Goal: Information Seeking & Learning: Check status

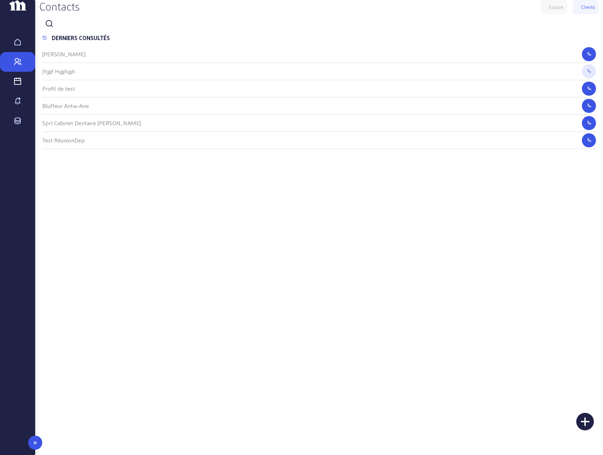
click at [19, 86] on icon at bounding box center [17, 81] width 8 height 8
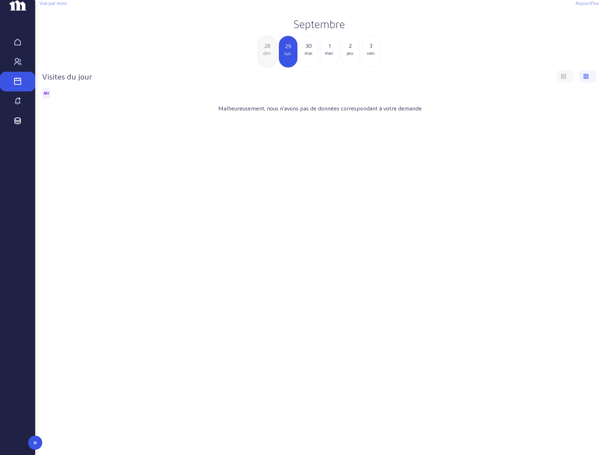
click at [18, 125] on icon at bounding box center [17, 121] width 8 height 8
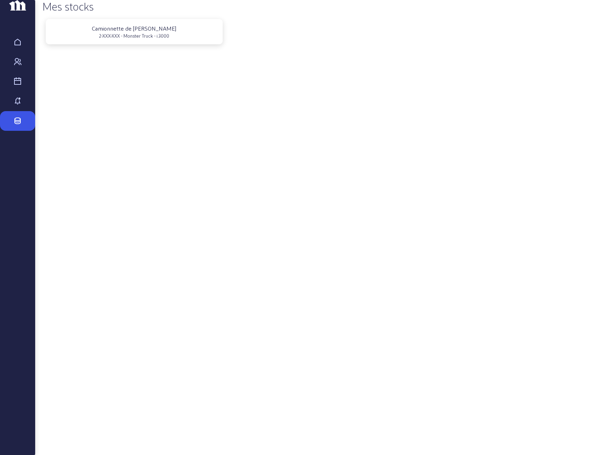
click at [153, 39] on div "2-XXX-XXX - Monster Truck - i.3000" at bounding box center [134, 36] width 166 height 6
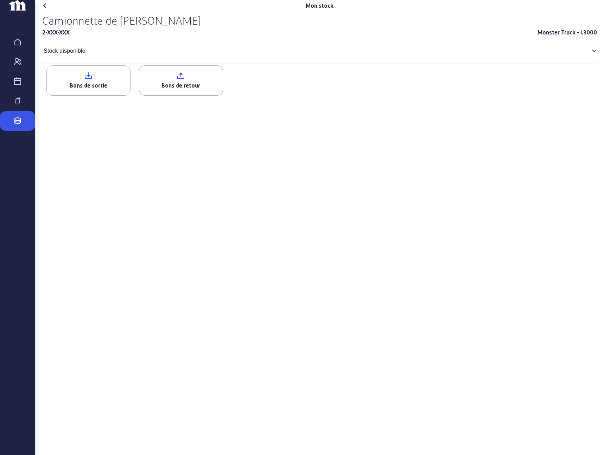
click at [90, 55] on mat-panel-title "Stock disponible" at bounding box center [316, 51] width 544 height 8
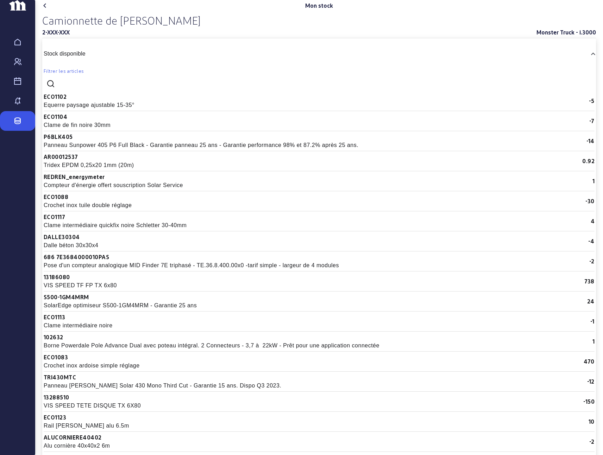
click at [90, 58] on mat-panel-title "Stock disponible" at bounding box center [315, 54] width 542 height 8
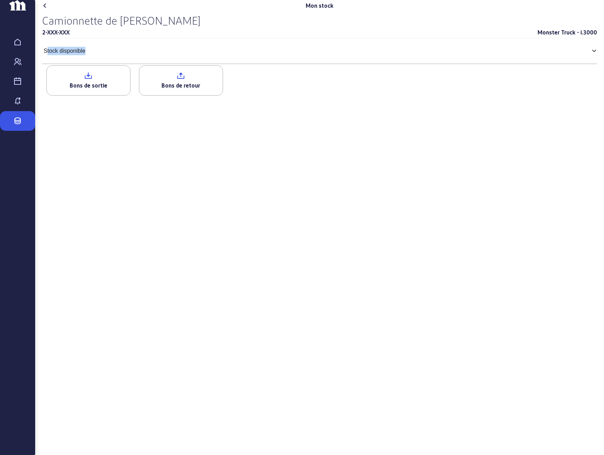
click at [90, 55] on mat-panel-title "Stock disponible" at bounding box center [316, 51] width 544 height 8
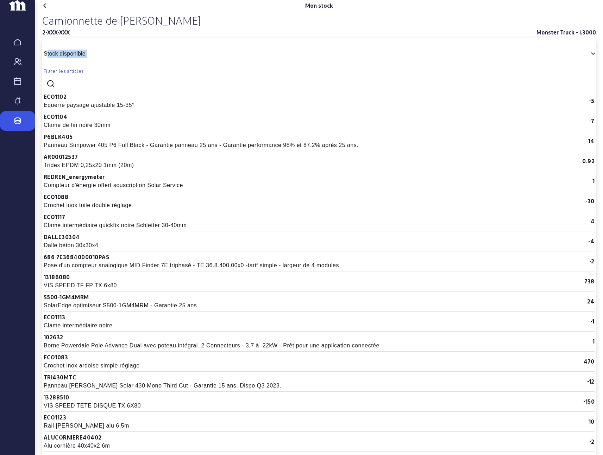
click at [90, 58] on mat-panel-title "Stock disponible" at bounding box center [315, 54] width 542 height 8
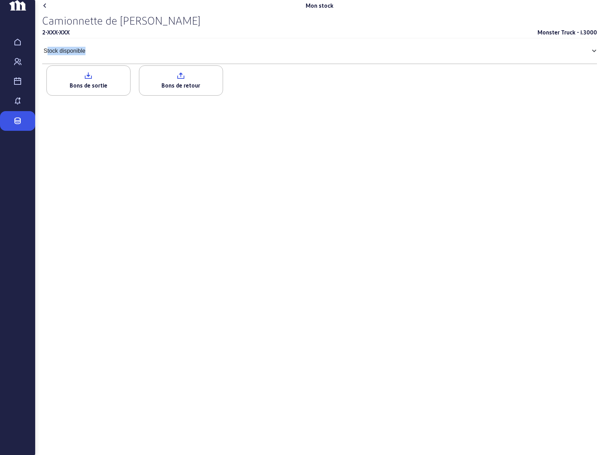
click at [90, 55] on mat-panel-title "Stock disponible" at bounding box center [316, 51] width 544 height 8
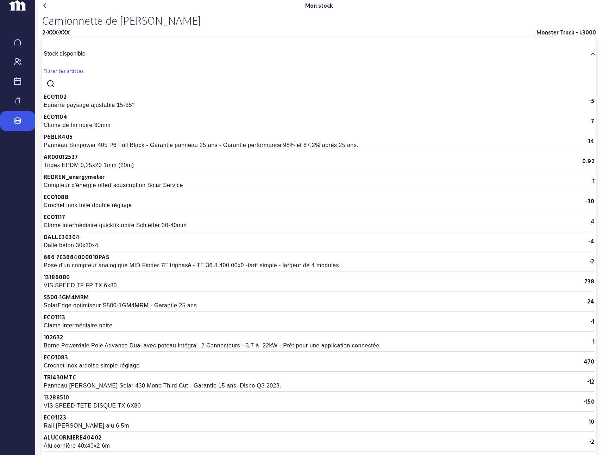
click at [90, 58] on mat-panel-title "Stock disponible" at bounding box center [315, 54] width 542 height 8
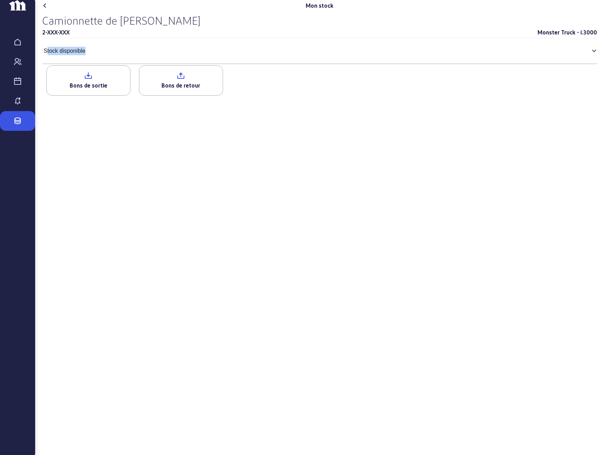
click at [90, 55] on mat-panel-title "Stock disponible" at bounding box center [316, 51] width 544 height 8
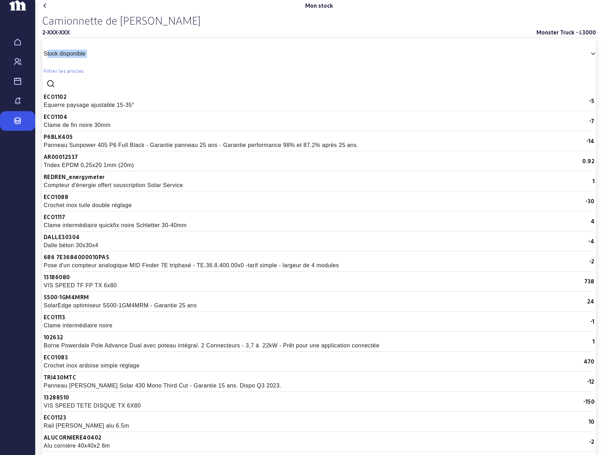
click at [90, 58] on mat-panel-title "Stock disponible" at bounding box center [315, 54] width 542 height 8
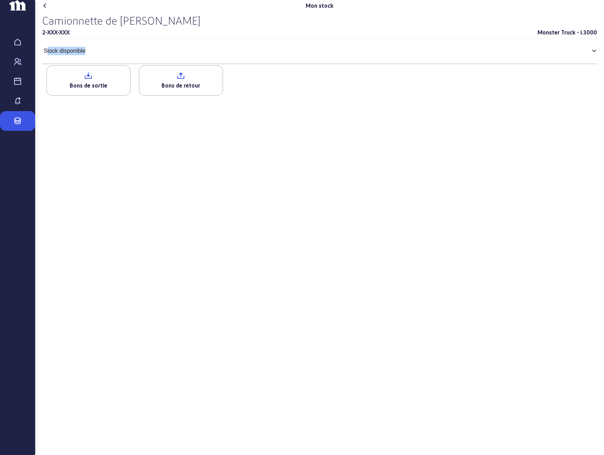
click at [90, 55] on mat-panel-title "Stock disponible" at bounding box center [316, 51] width 544 height 8
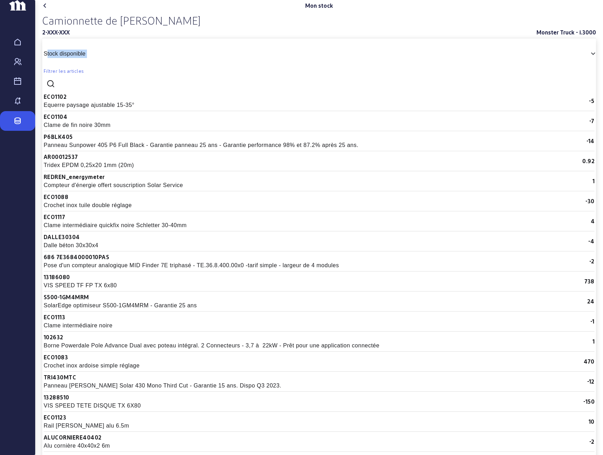
click at [90, 58] on mat-panel-title "Stock disponible" at bounding box center [315, 54] width 542 height 8
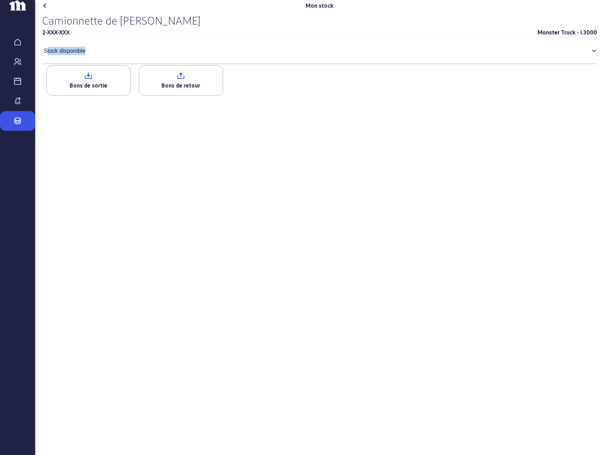
click at [90, 55] on mat-panel-title "Stock disponible" at bounding box center [316, 51] width 544 height 8
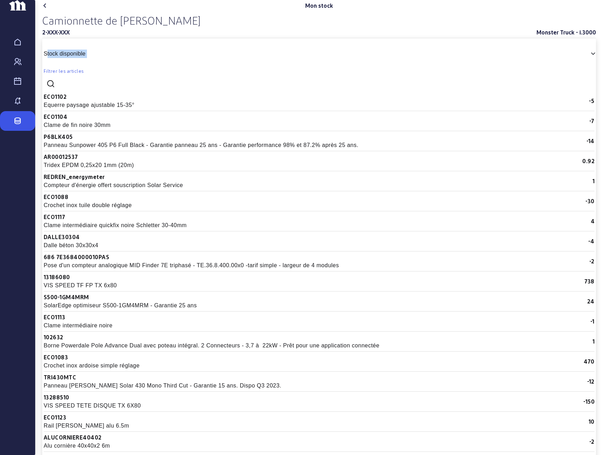
click at [90, 58] on mat-panel-title "Stock disponible" at bounding box center [315, 54] width 542 height 8
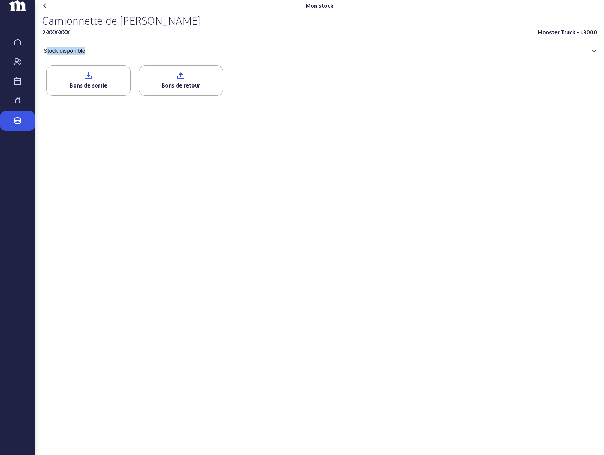
click at [90, 55] on mat-panel-title "Stock disponible" at bounding box center [316, 51] width 544 height 8
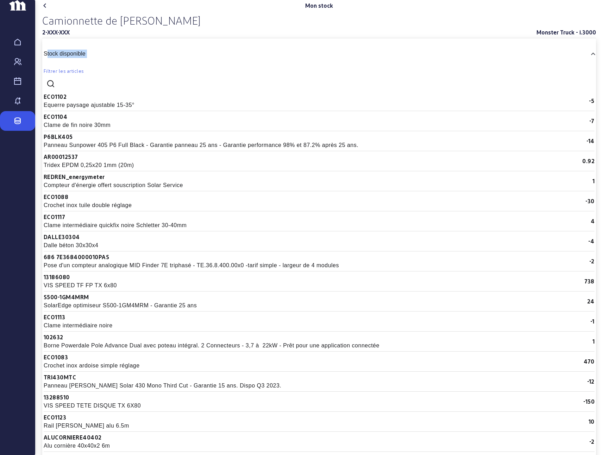
click at [90, 58] on mat-panel-title "Stock disponible" at bounding box center [315, 54] width 542 height 8
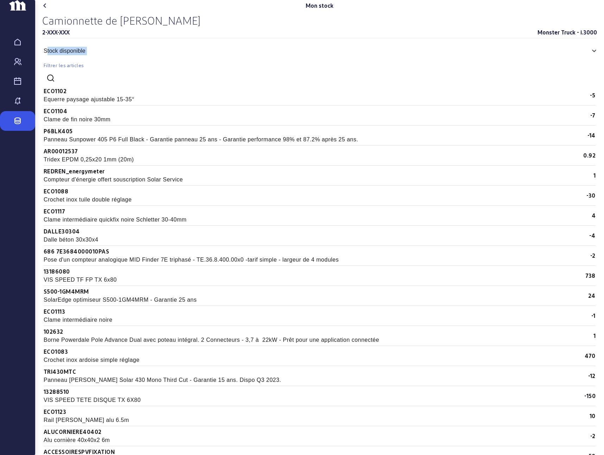
click at [90, 55] on mat-panel-title "Stock disponible" at bounding box center [316, 51] width 544 height 8
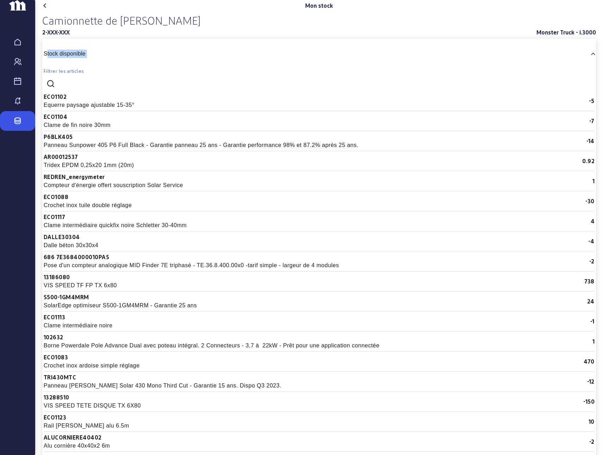
click at [90, 58] on mat-panel-title "Stock disponible" at bounding box center [315, 54] width 542 height 8
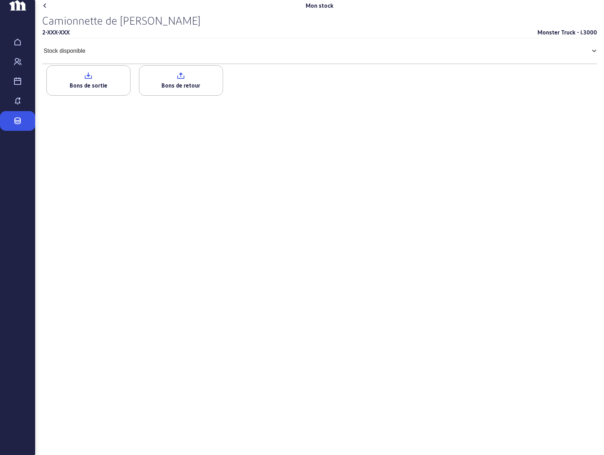
click at [90, 90] on div "Bons de sortie" at bounding box center [88, 85] width 83 height 8
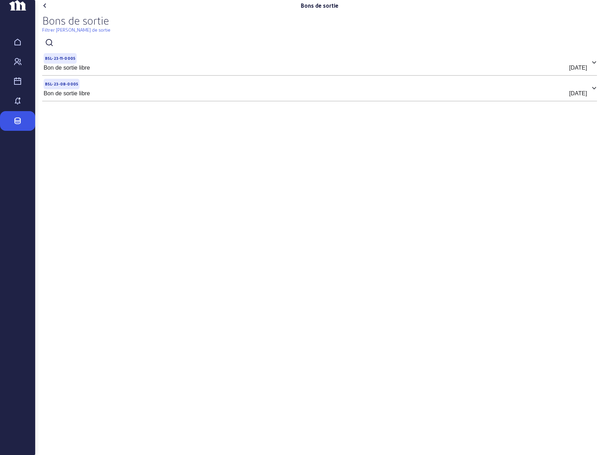
click at [105, 89] on cam-badge "BSL-23-08-0005" at bounding box center [316, 84] width 544 height 11
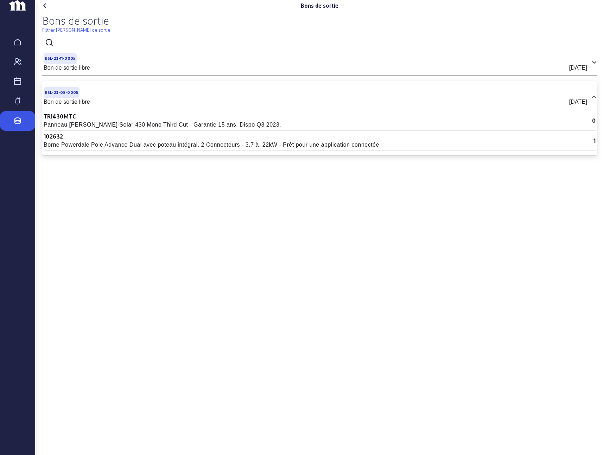
click at [105, 100] on mat-expansion-panel-header "BSL-23-08-0005 Bon de sortie libre [DATE]" at bounding box center [319, 96] width 555 height 25
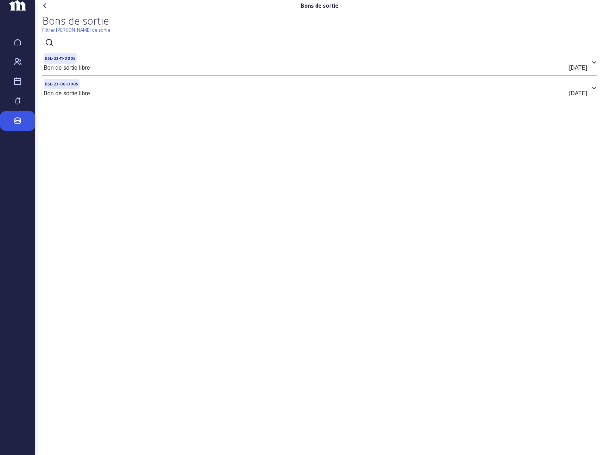
click at [106, 72] on div "Bon de sortie libre [DATE]" at bounding box center [316, 68] width 544 height 8
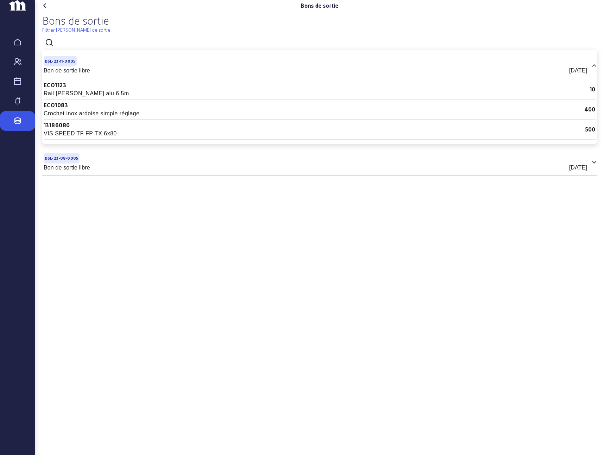
click at [106, 75] on div "Bon de sortie libre [DATE]" at bounding box center [316, 71] width 544 height 8
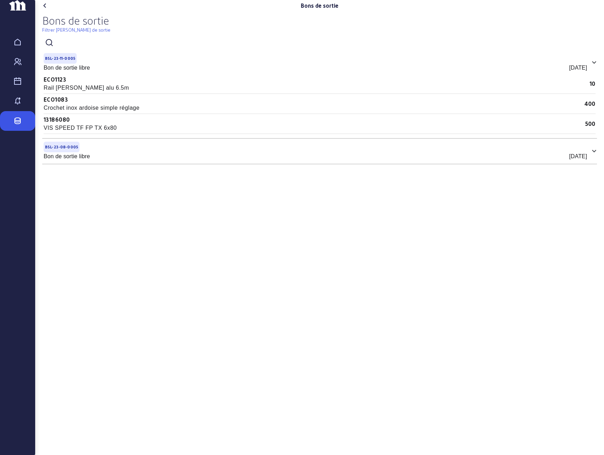
click at [106, 72] on div "Bon de sortie libre [DATE]" at bounding box center [316, 68] width 544 height 8
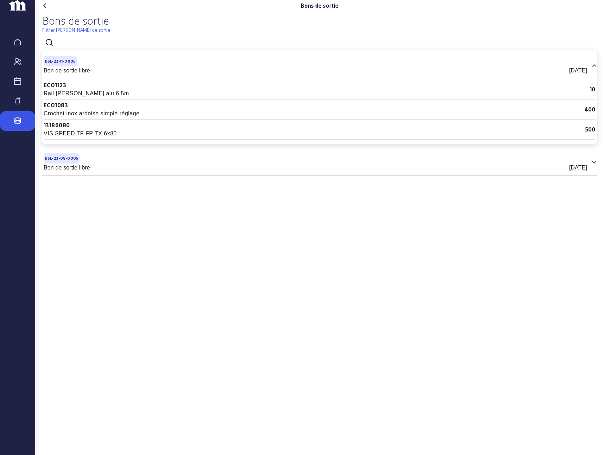
click at [105, 172] on div "Bon de sortie libre [DATE]" at bounding box center [316, 168] width 544 height 8
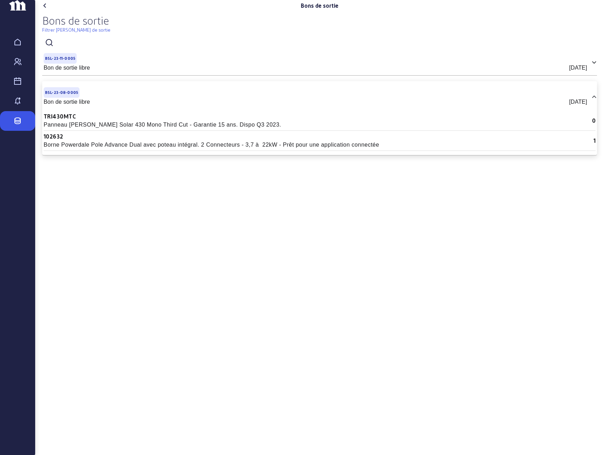
click at [121, 72] on div "Bon de sortie libre [DATE]" at bounding box center [316, 68] width 544 height 8
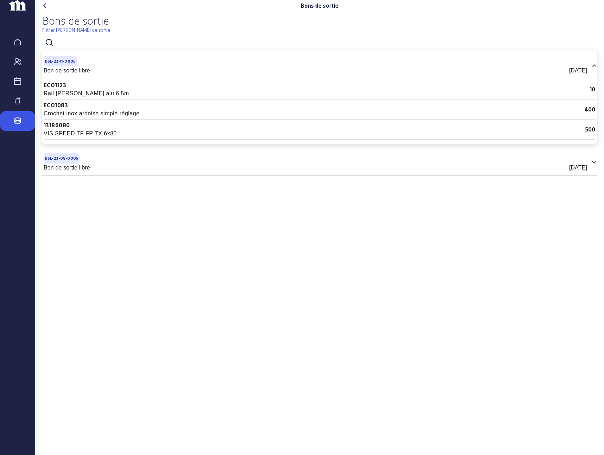
click at [584, 75] on div "[DATE]" at bounding box center [579, 71] width 18 height 8
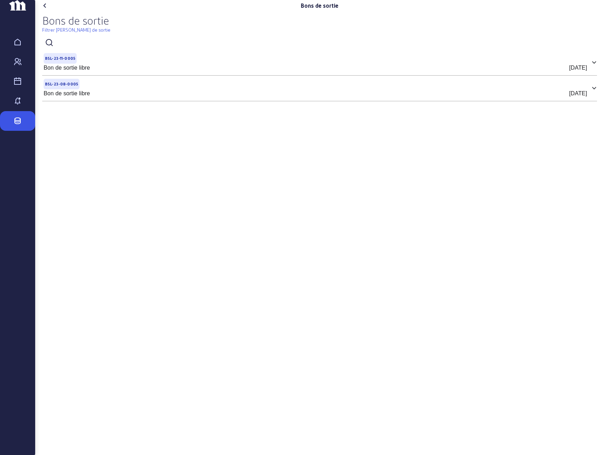
click at [584, 72] on div "[DATE]" at bounding box center [579, 68] width 18 height 8
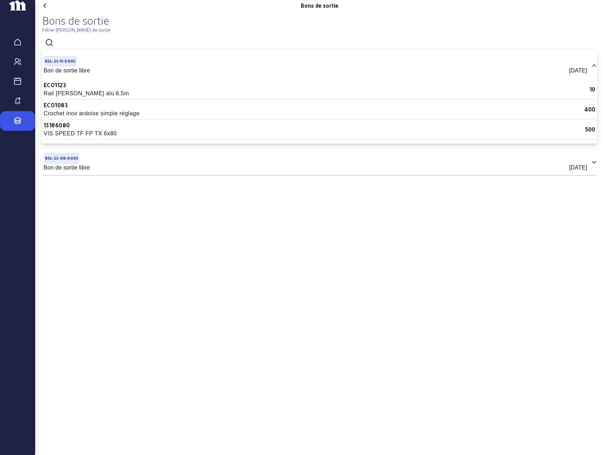
click at [570, 75] on div "[DATE]" at bounding box center [579, 71] width 18 height 8
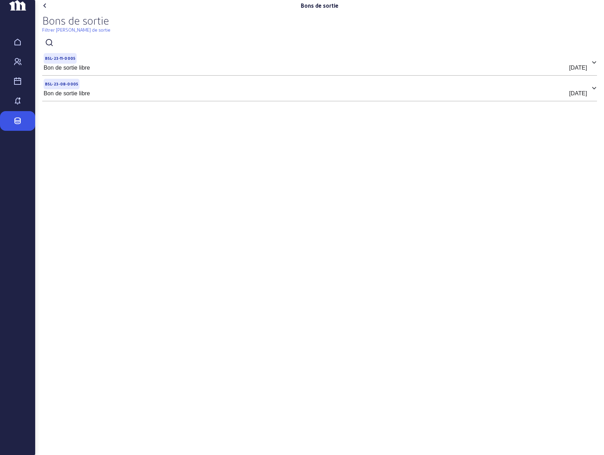
click at [570, 72] on div "[DATE]" at bounding box center [579, 68] width 18 height 8
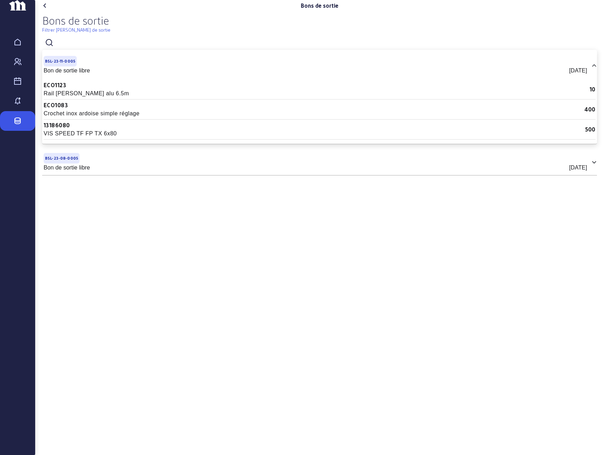
click at [570, 75] on div "[DATE]" at bounding box center [579, 71] width 18 height 8
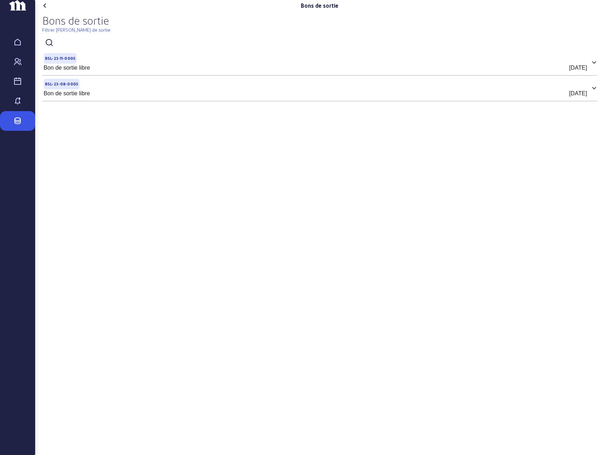
click at [44, 10] on icon at bounding box center [45, 5] width 8 height 8
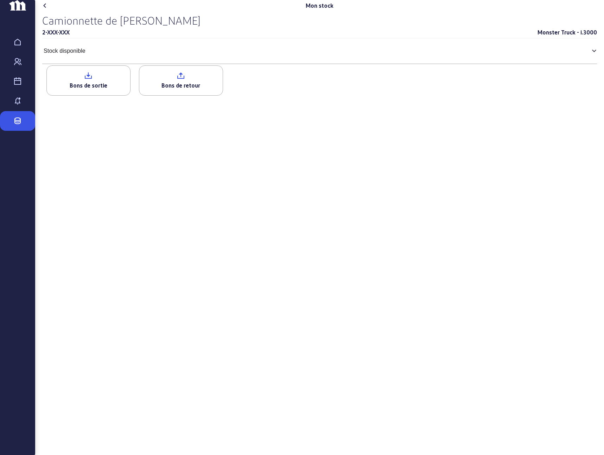
click at [96, 55] on mat-panel-title "Stock disponible" at bounding box center [316, 51] width 544 height 8
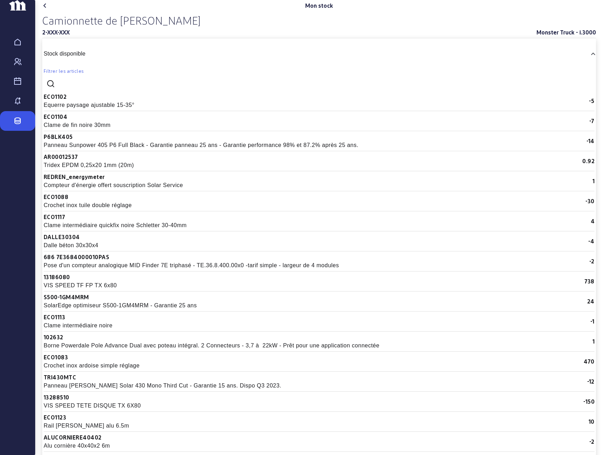
click at [96, 58] on mat-panel-title "Stock disponible" at bounding box center [315, 54] width 542 height 8
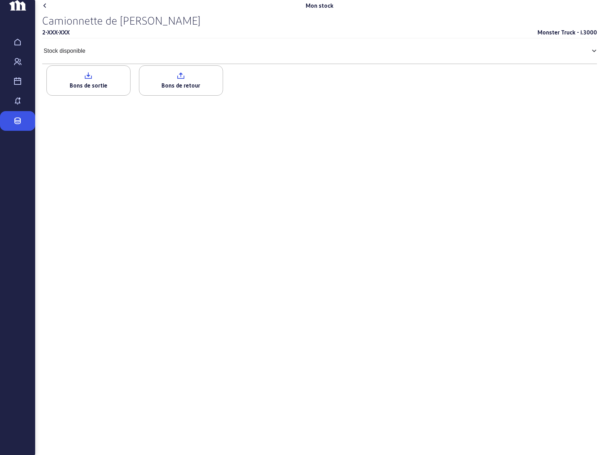
click at [100, 90] on div "Bons de sortie" at bounding box center [88, 85] width 83 height 8
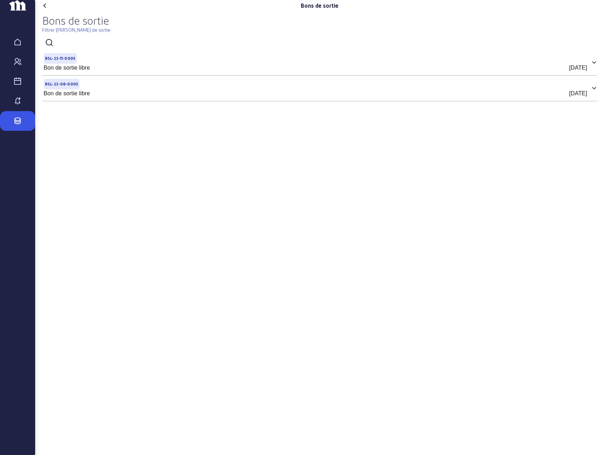
click at [128, 72] on div "Bon de sortie libre [DATE]" at bounding box center [316, 68] width 544 height 8
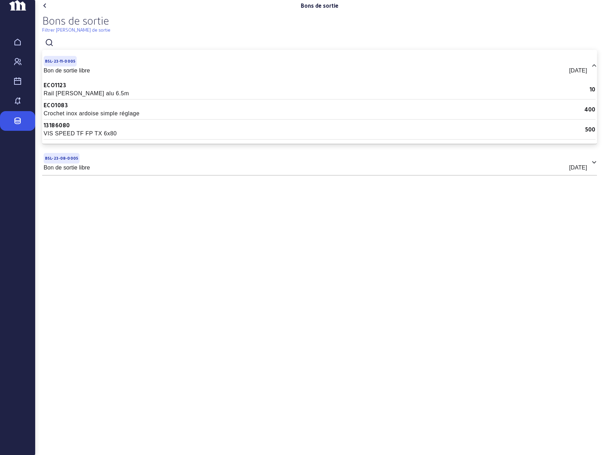
click at [118, 75] on div "Bon de sortie libre [DATE]" at bounding box center [316, 71] width 544 height 8
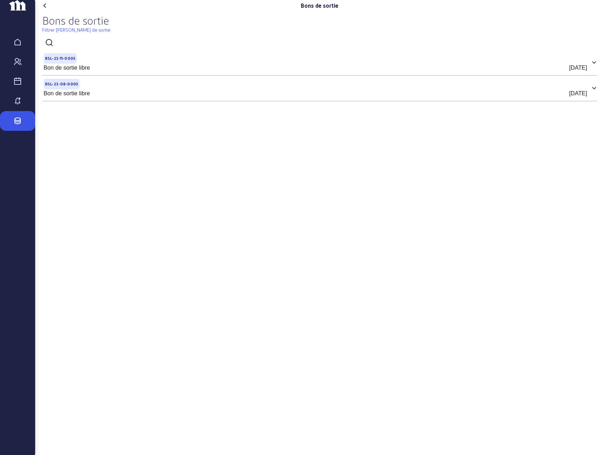
click at [117, 64] on cam-badge "BSL-23-11-0005" at bounding box center [316, 58] width 544 height 11
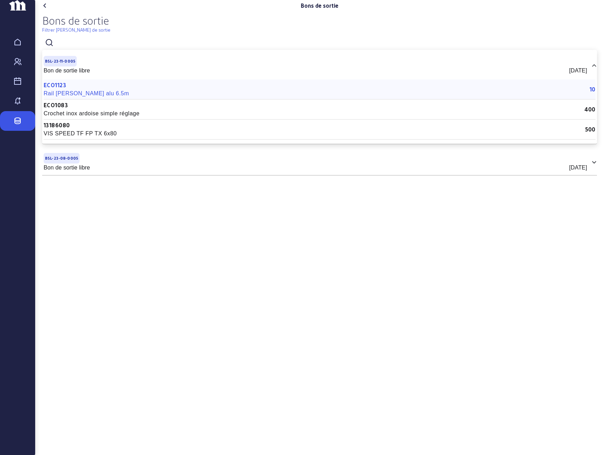
click at [131, 100] on div "ECO1123 Rail [PERSON_NAME] alu 6.5m 10" at bounding box center [320, 90] width 552 height 20
click at [117, 78] on mat-expansion-panel-header "BSL-23-11-0005 Bon de sortie libre [DATE]" at bounding box center [319, 65] width 555 height 25
